Goal: Task Accomplishment & Management: Use online tool/utility

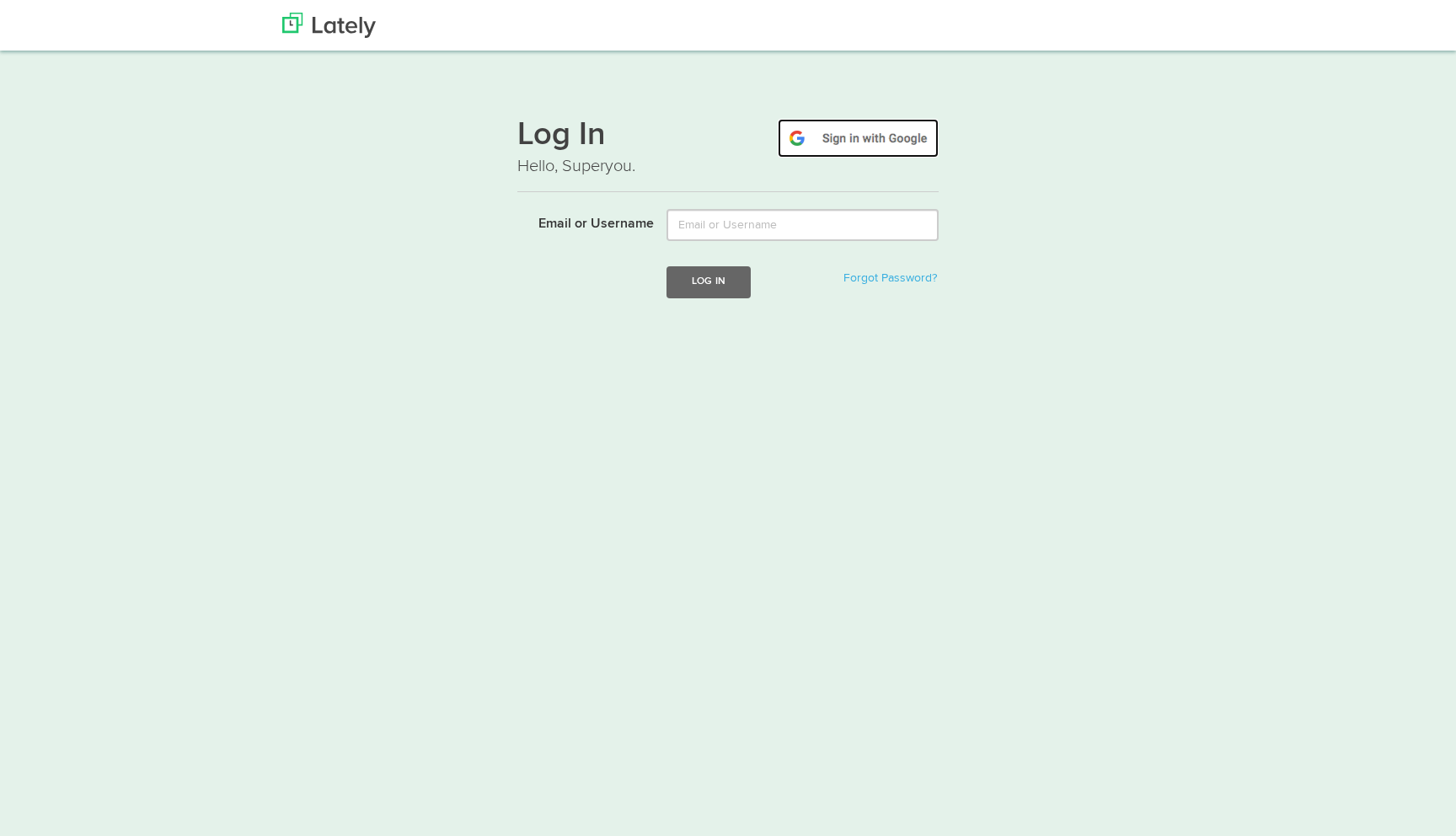
click at [848, 133] on img at bounding box center [857, 138] width 161 height 39
